Goal: Task Accomplishment & Management: Manage account settings

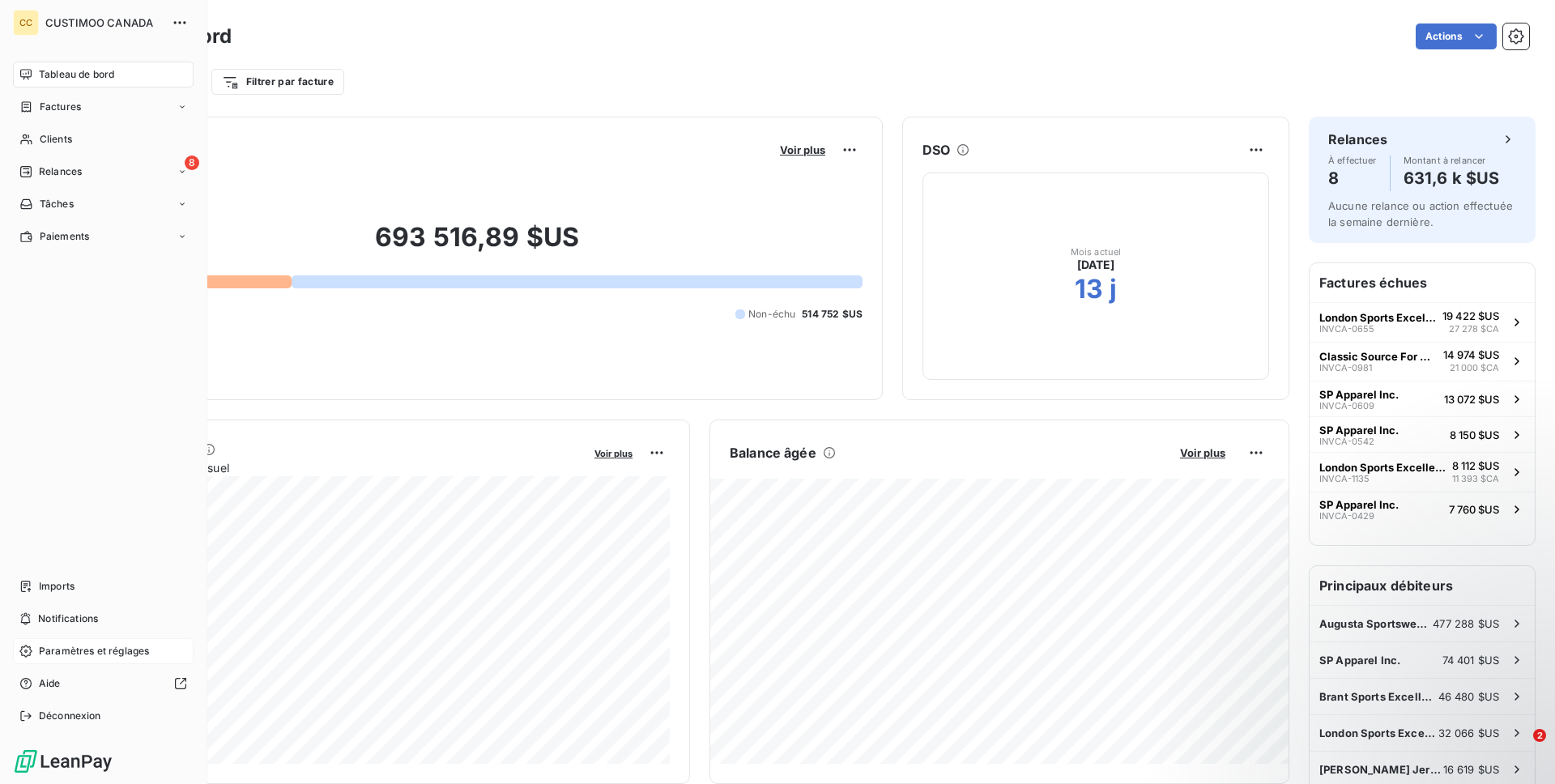
click at [106, 651] on span "Paramètres et réglages" at bounding box center [93, 651] width 110 height 14
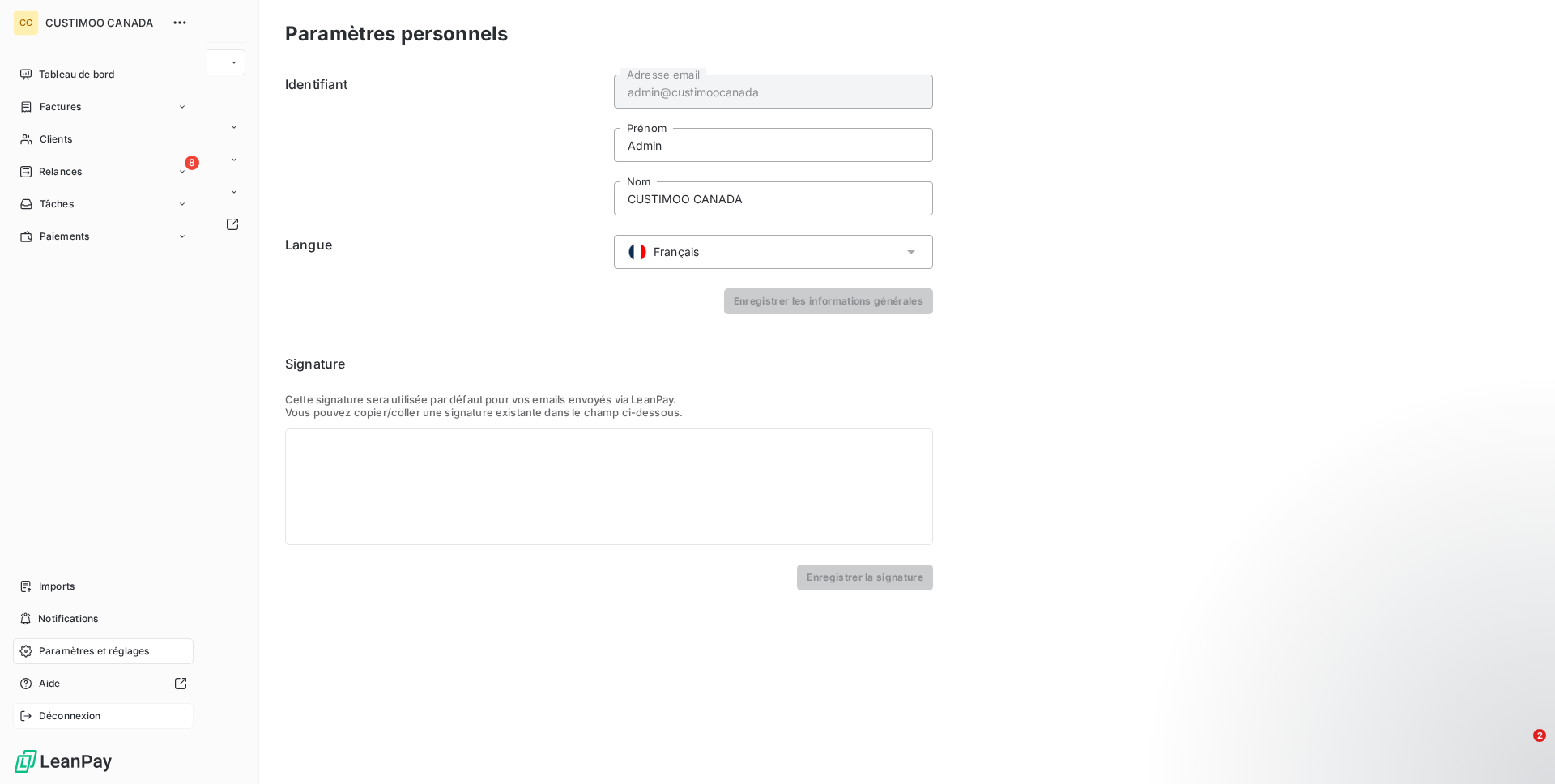
click at [75, 713] on span "Déconnexion" at bounding box center [69, 716] width 62 height 14
